Goal: Ask a question: Seek information or help from site administrators or community

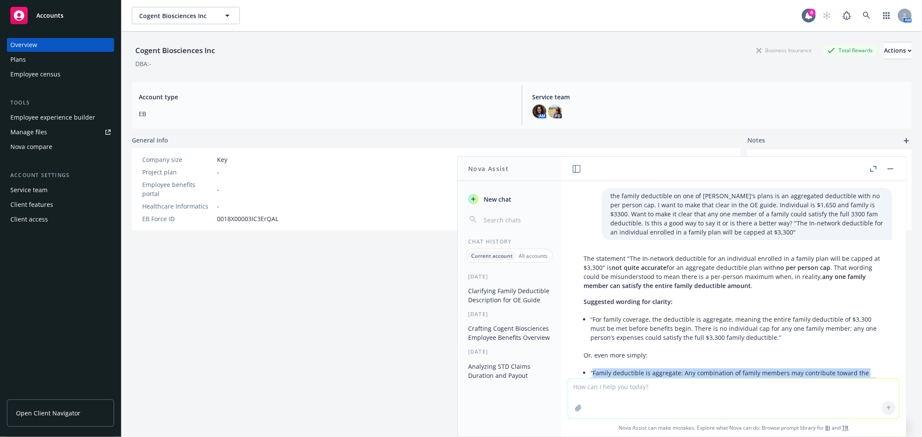
scroll to position [135, 0]
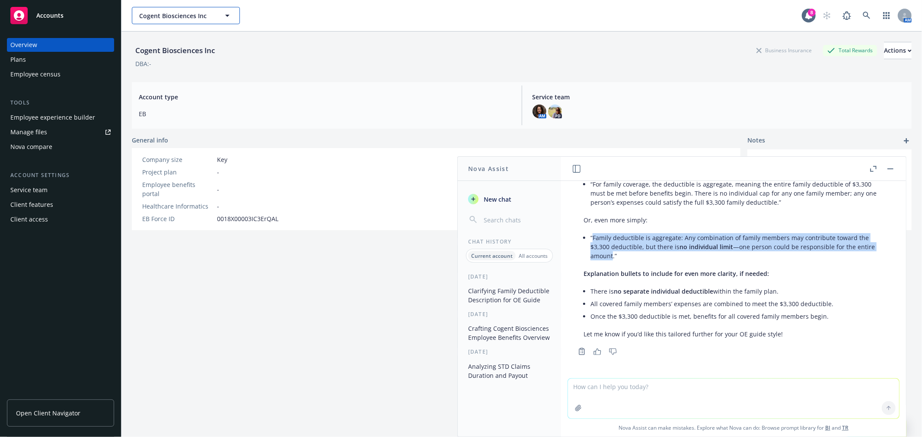
click at [156, 11] on span "Cogent Biosciences Inc" at bounding box center [176, 15] width 75 height 9
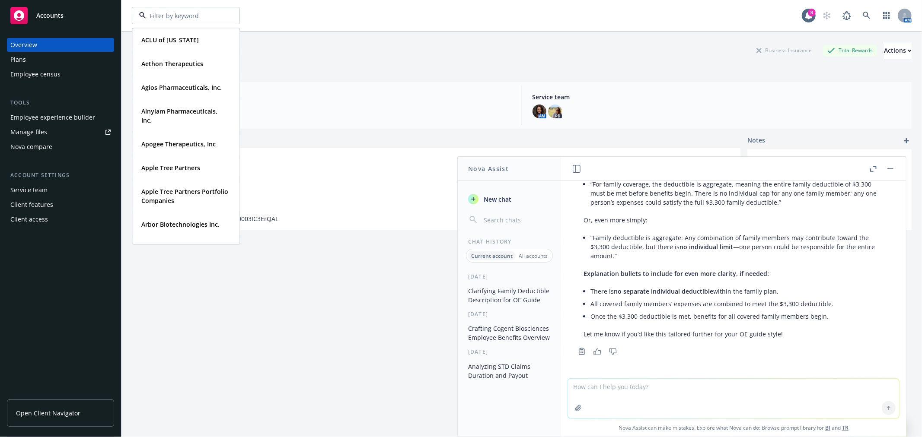
click at [607, 398] on textarea at bounding box center [733, 399] width 331 height 40
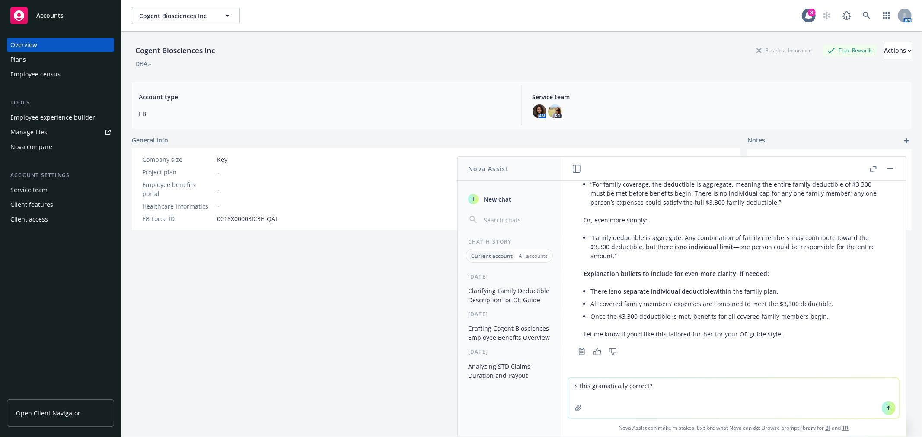
paste textarea "Hi #ask-pops. I have a client that is likely implementing with [PERSON_NAME], a…"
type textarea "Is this gramatically correct? Hi #ask-pops. I have a client that is likely impl…"
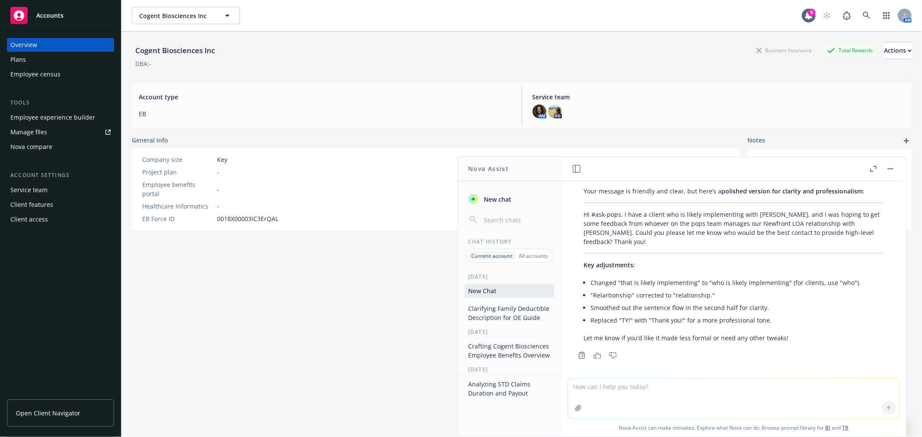
scroll to position [377, 0]
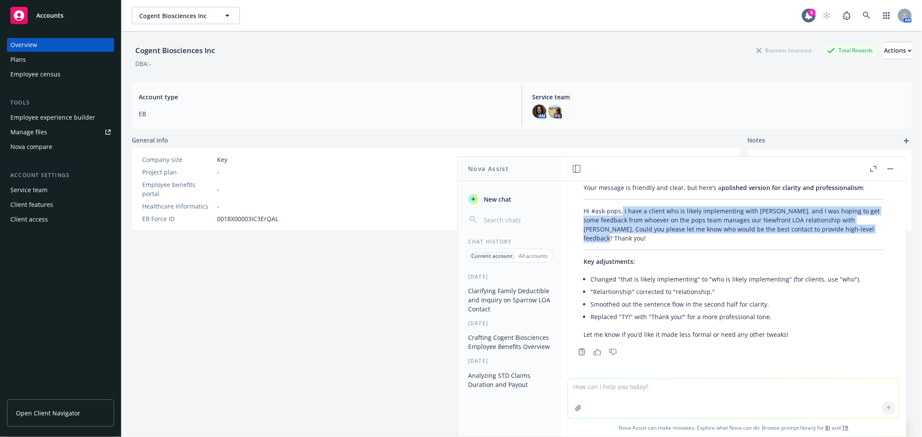
drag, startPoint x: 614, startPoint y: 238, endPoint x: 621, endPoint y: 213, distance: 25.8
click at [621, 213] on p "Hi #ask-pops. I have a client who is likely implementing with [PERSON_NAME], an…" at bounding box center [733, 225] width 300 height 36
copy p "I have a client who is likely implementing with [PERSON_NAME], and I was hoping…"
click at [892, 172] on button "button" at bounding box center [890, 169] width 10 height 10
